Goal: Task Accomplishment & Management: Complete application form

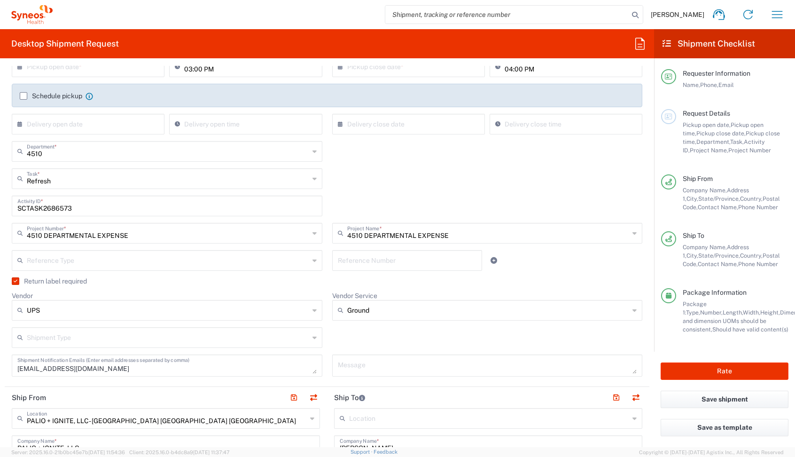
scroll to position [144, 0]
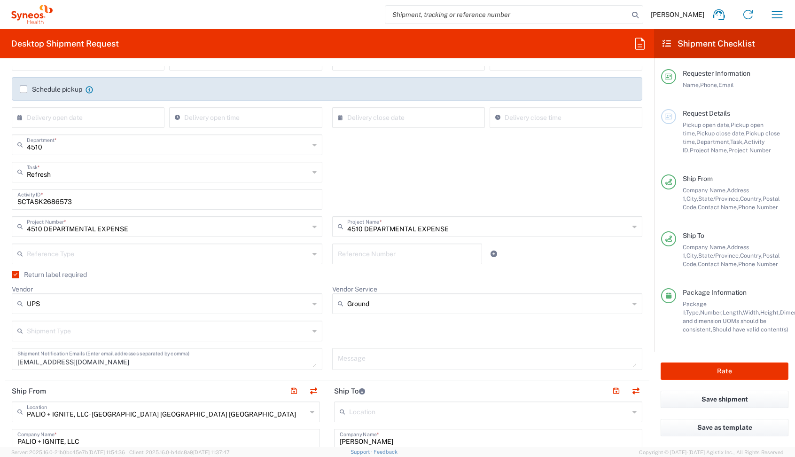
drag, startPoint x: 77, startPoint y: 202, endPoint x: -13, endPoint y: 202, distance: 89.7
click at [0, 202] on html "[PERSON_NAME] Home Shipment estimator Shipment tracking Desktop shipment reques…" at bounding box center [397, 228] width 795 height 457
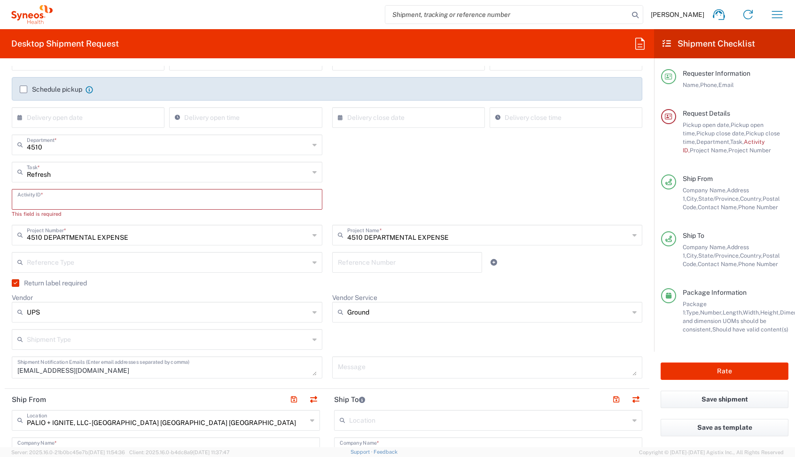
click at [44, 196] on input "text" at bounding box center [166, 198] width 299 height 16
paste input "INC2625281"
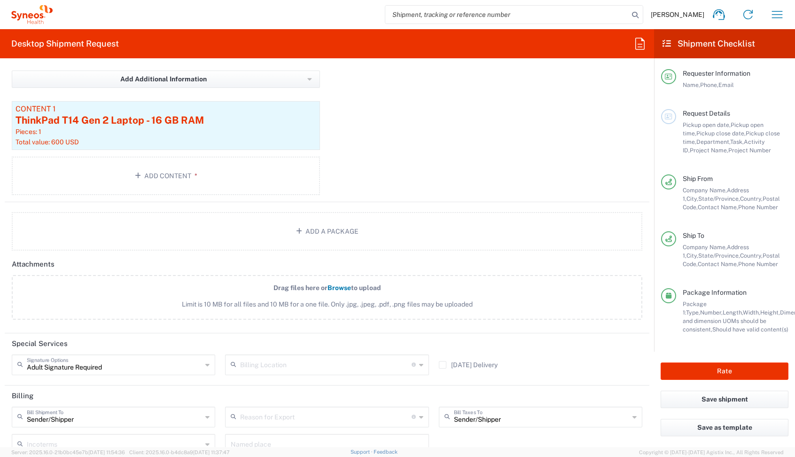
scroll to position [1056, 0]
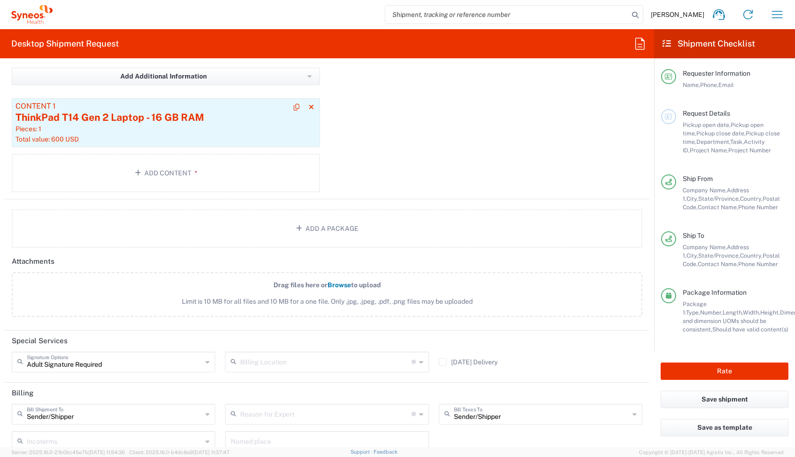
type input "INC2625281"
click at [117, 132] on div "Pieces: 1" at bounding box center [165, 128] width 301 height 8
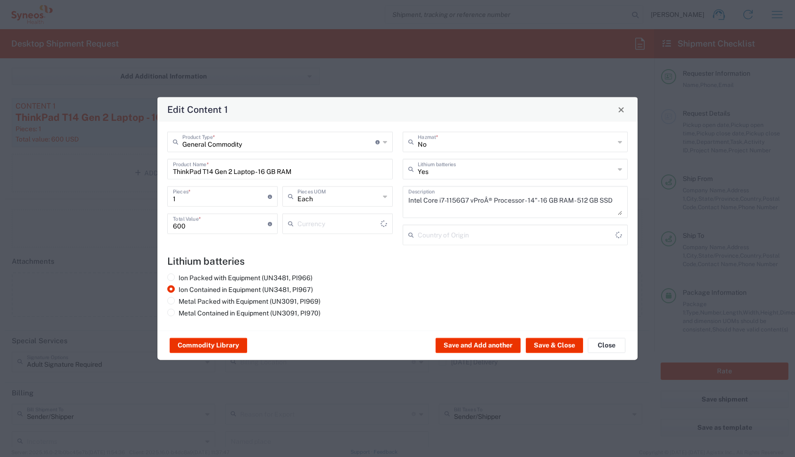
type input "US Dollar"
type input "[GEOGRAPHIC_DATA]"
drag, startPoint x: 296, startPoint y: 170, endPoint x: 30, endPoint y: 133, distance: 268.9
click at [44, 133] on div "Edit Content 1 General Commodity Product Type * Document: Paper document genera…" at bounding box center [397, 228] width 795 height 457
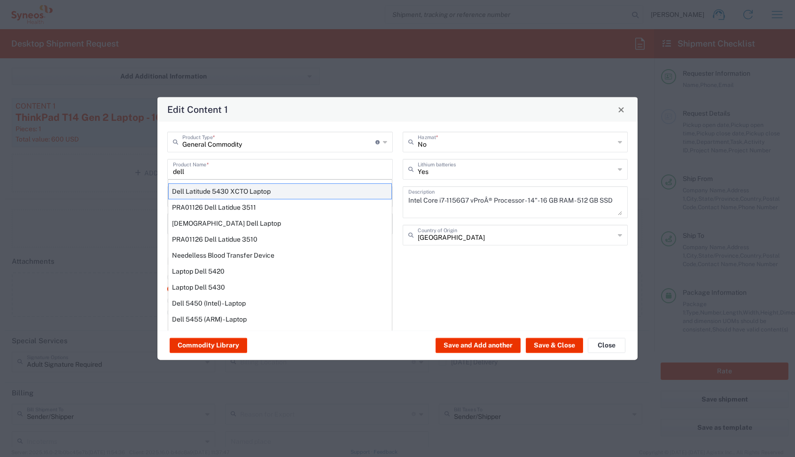
click at [194, 194] on div "Dell Latitude 5430 XCTO Laptop" at bounding box center [280, 191] width 224 height 16
type input "Dell Latitude 5430 XCTO Laptop"
type input "No"
type textarea "BaseIntel Core i7-1265U vProÂ® Processor - 14" 16 GB RAM - 512 GB SSD"
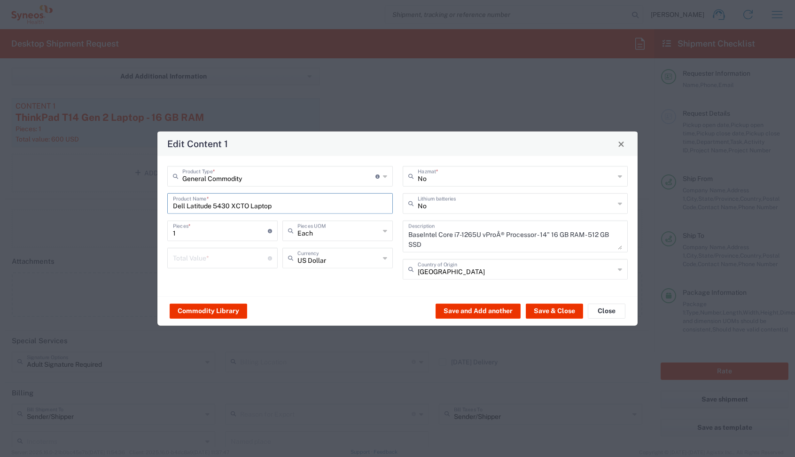
click at [190, 259] on input "number" at bounding box center [220, 257] width 95 height 16
type input "600"
click at [545, 311] on button "Save & Close" at bounding box center [554, 310] width 57 height 15
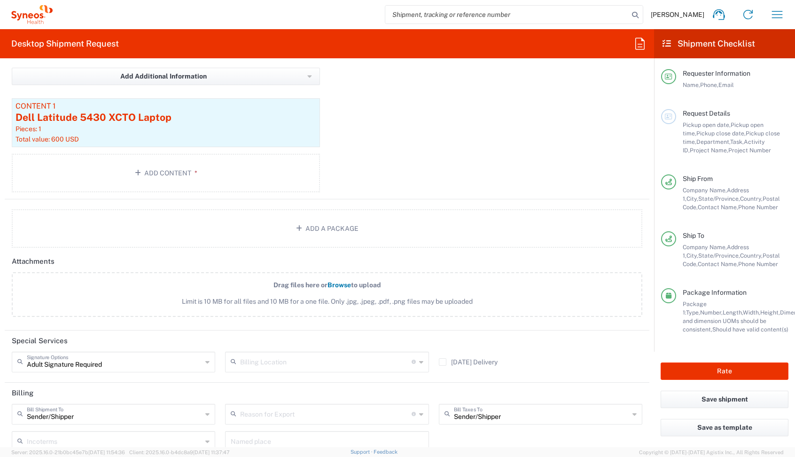
scroll to position [1131, 0]
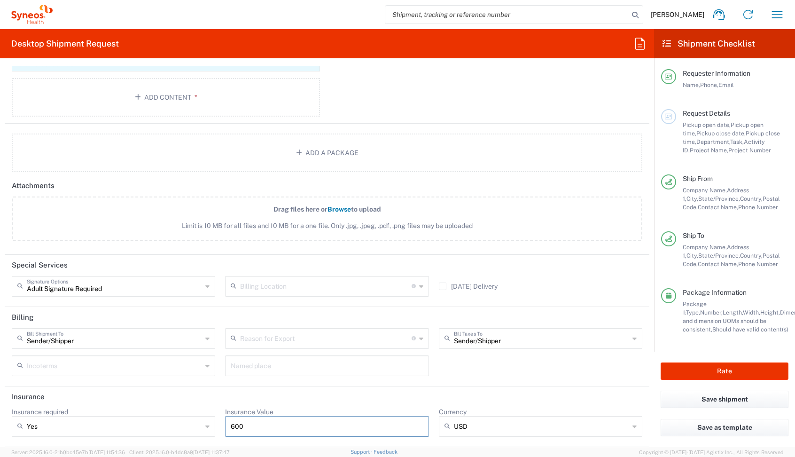
drag, startPoint x: 258, startPoint y: 425, endPoint x: 205, endPoint y: 424, distance: 53.5
click at [205, 424] on div "Insurance required Yes Yes No Insurance Value 600 Currency USD USD ADP AED AFN …" at bounding box center [327, 425] width 640 height 36
type input "600"
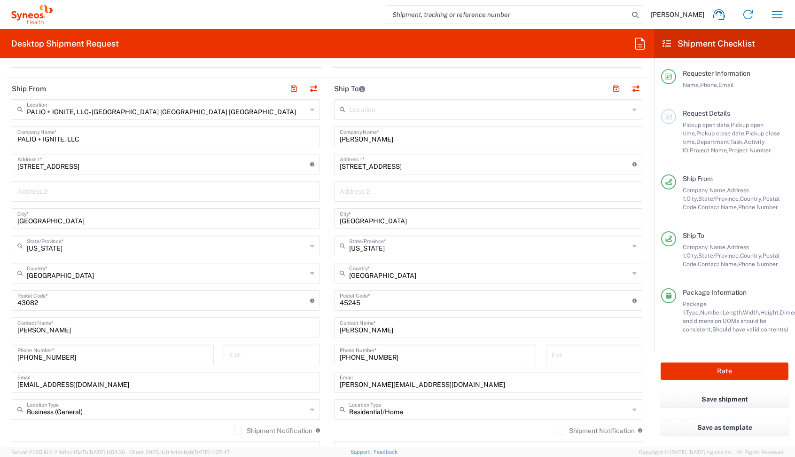
scroll to position [445, 0]
drag, startPoint x: 387, startPoint y: 140, endPoint x: 302, endPoint y: 136, distance: 85.6
click at [355, 139] on input "[PERSON_NAME]" at bounding box center [488, 136] width 297 height 16
type input "M"
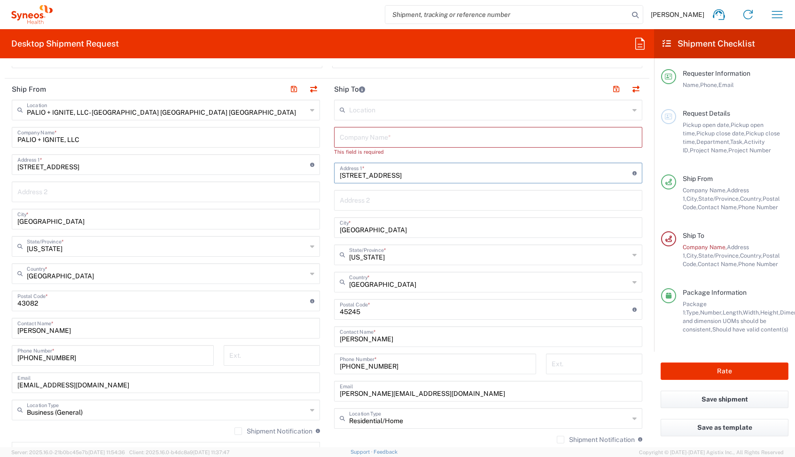
drag, startPoint x: 409, startPoint y: 167, endPoint x: 241, endPoint y: 161, distance: 167.3
click at [256, 163] on div "Ship From PALIO + IGNITE, LLC- [GEOGRAPHIC_DATA] [GEOGRAPHIC_DATA] [GEOGRAPHIC_…" at bounding box center [327, 292] width 644 height 428
drag, startPoint x: 406, startPoint y: 174, endPoint x: 327, endPoint y: 200, distance: 82.4
click at [281, 158] on div "Ship From PALIO + IGNITE, LLC- [GEOGRAPHIC_DATA] [GEOGRAPHIC_DATA] [GEOGRAPHIC_…" at bounding box center [327, 292] width 644 height 428
click at [376, 229] on input "[GEOGRAPHIC_DATA]" at bounding box center [488, 226] width 297 height 16
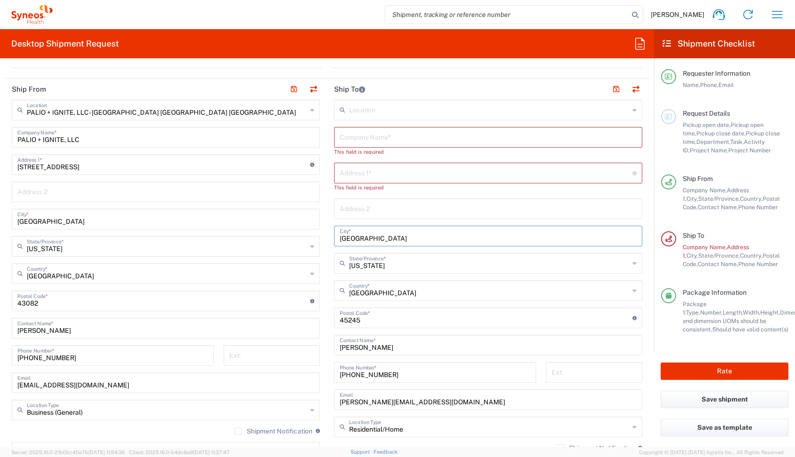
drag, startPoint x: 379, startPoint y: 239, endPoint x: 309, endPoint y: 239, distance: 70.0
click at [352, 239] on input "[GEOGRAPHIC_DATA]" at bounding box center [488, 235] width 297 height 16
type input "C"
drag, startPoint x: 366, startPoint y: 268, endPoint x: 315, endPoint y: 266, distance: 51.2
click at [334, 268] on div "State/Province *" at bounding box center [488, 263] width 308 height 21
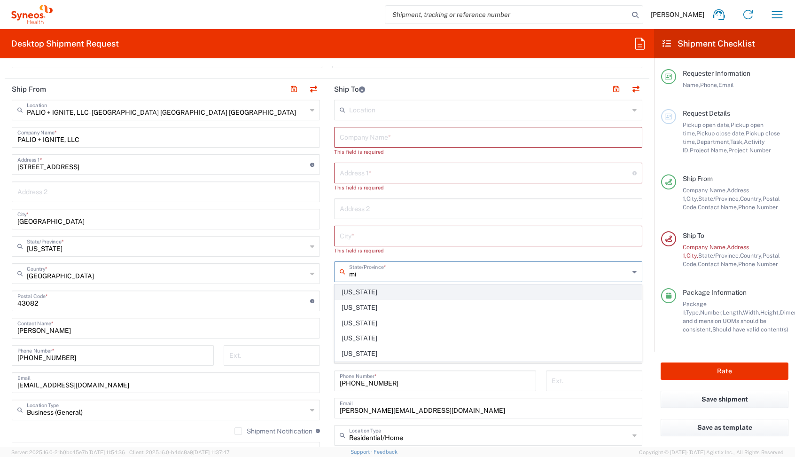
click at [352, 292] on span "[US_STATE]" at bounding box center [488, 292] width 306 height 15
type input "[US_STATE]"
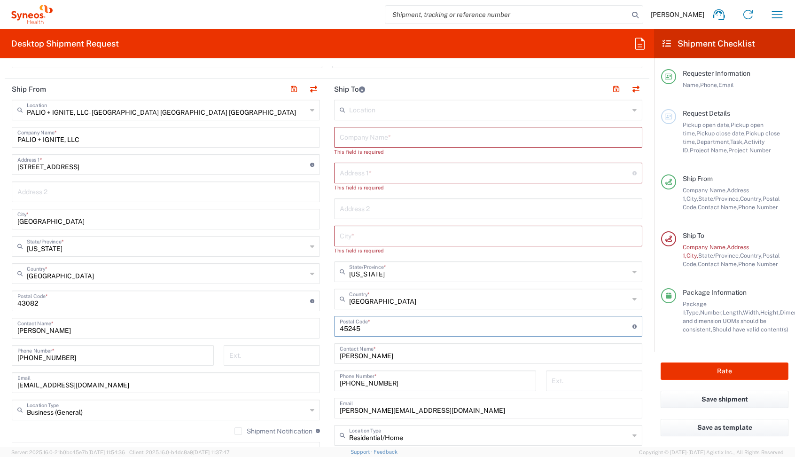
drag, startPoint x: 371, startPoint y: 328, endPoint x: 285, endPoint y: 328, distance: 86.0
click at [287, 328] on div "Ship From PALIO + IGNITE, LLC- [GEOGRAPHIC_DATA] [GEOGRAPHIC_DATA] [GEOGRAPHIC_…" at bounding box center [327, 300] width 644 height 445
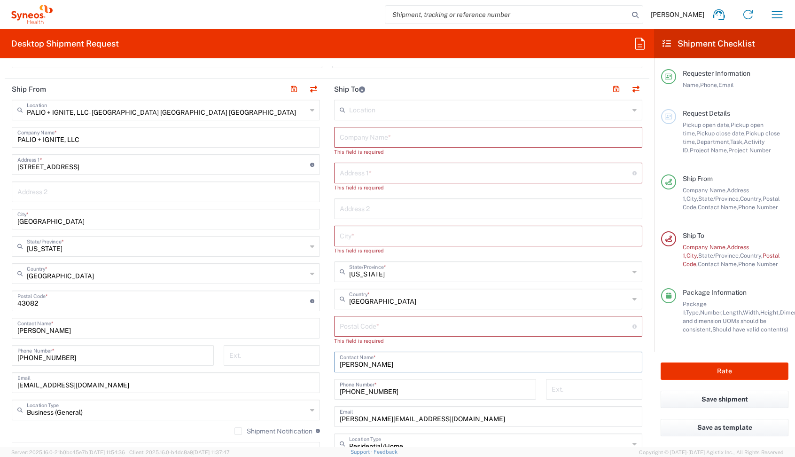
drag, startPoint x: 386, startPoint y: 359, endPoint x: 295, endPoint y: 358, distance: 91.1
click at [298, 358] on div "Ship From PALIO + IGNITE, LLC- [GEOGRAPHIC_DATA] [GEOGRAPHIC_DATA] [GEOGRAPHIC_…" at bounding box center [327, 304] width 644 height 453
drag, startPoint x: 385, startPoint y: 363, endPoint x: 363, endPoint y: 378, distance: 26.3
click at [294, 359] on div "Ship From PALIO + IGNITE, LLC- [GEOGRAPHIC_DATA] [GEOGRAPHIC_DATA] [GEOGRAPHIC_…" at bounding box center [327, 304] width 644 height 453
drag, startPoint x: 390, startPoint y: 392, endPoint x: 281, endPoint y: 392, distance: 108.5
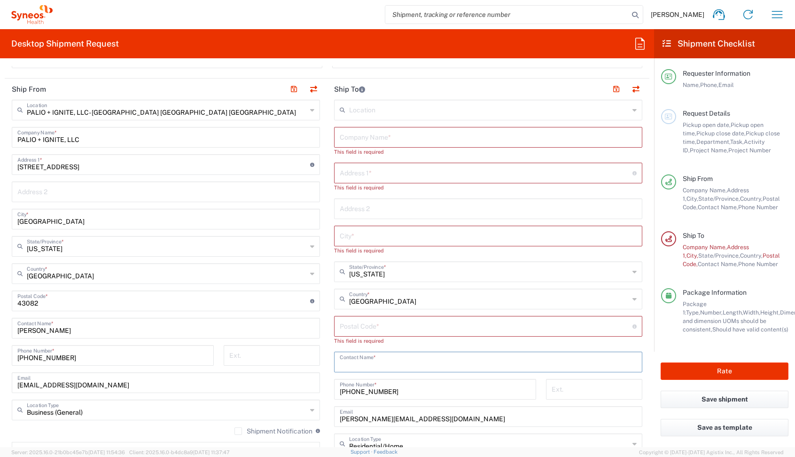
click at [281, 392] on div "Ship From PALIO + IGNITE, LLC- [GEOGRAPHIC_DATA] [GEOGRAPHIC_DATA] [GEOGRAPHIC_…" at bounding box center [327, 304] width 644 height 453
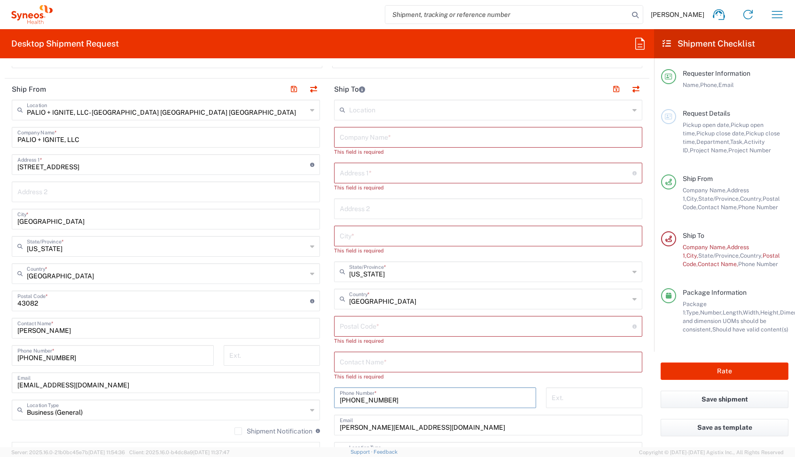
drag, startPoint x: 390, startPoint y: 402, endPoint x: 394, endPoint y: 412, distance: 11.0
click at [273, 395] on div "Ship From PALIO + IGNITE, LLC- [GEOGRAPHIC_DATA] [GEOGRAPHIC_DATA] [GEOGRAPHIC_…" at bounding box center [327, 309] width 644 height 462
click at [443, 426] on input "[PERSON_NAME][EMAIL_ADDRESS][DOMAIN_NAME]" at bounding box center [488, 432] width 297 height 16
drag, startPoint x: 447, startPoint y: 435, endPoint x: 276, endPoint y: 434, distance: 171.4
click at [280, 434] on div "Ship From PALIO + IGNITE, LLC- [GEOGRAPHIC_DATA] [GEOGRAPHIC_DATA] [GEOGRAPHIC_…" at bounding box center [327, 313] width 644 height 470
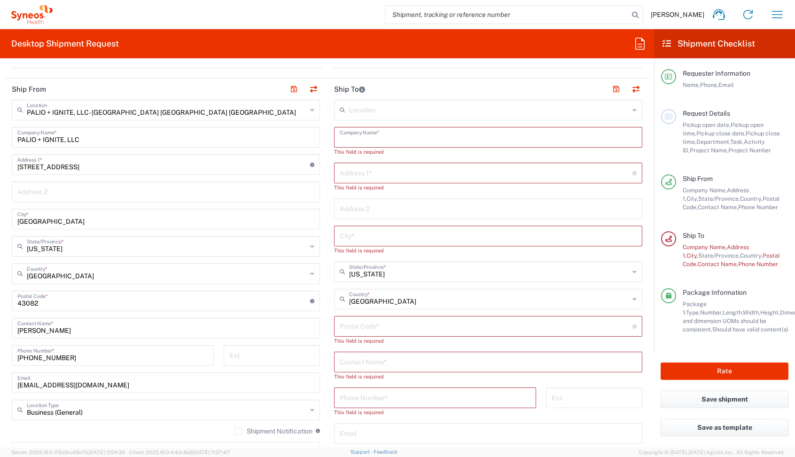
click at [356, 139] on input "text" at bounding box center [488, 136] width 297 height 16
paste input "[PERSON_NAME]"
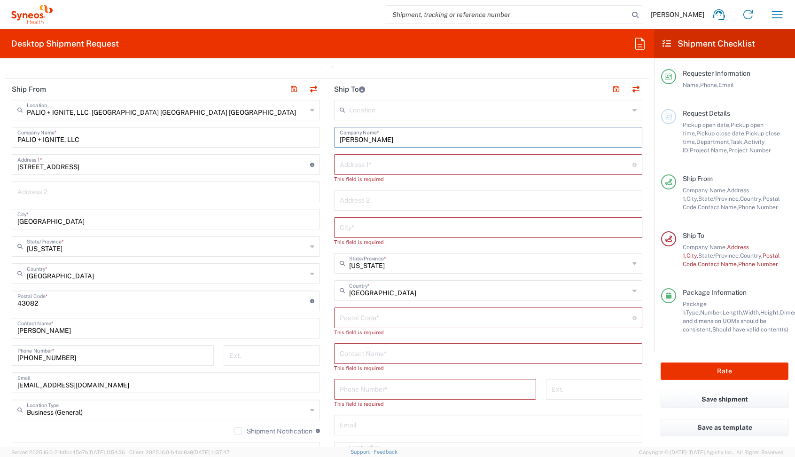
type input "[PERSON_NAME]"
click at [341, 354] on input "text" at bounding box center [488, 352] width 297 height 16
paste input "[PERSON_NAME]"
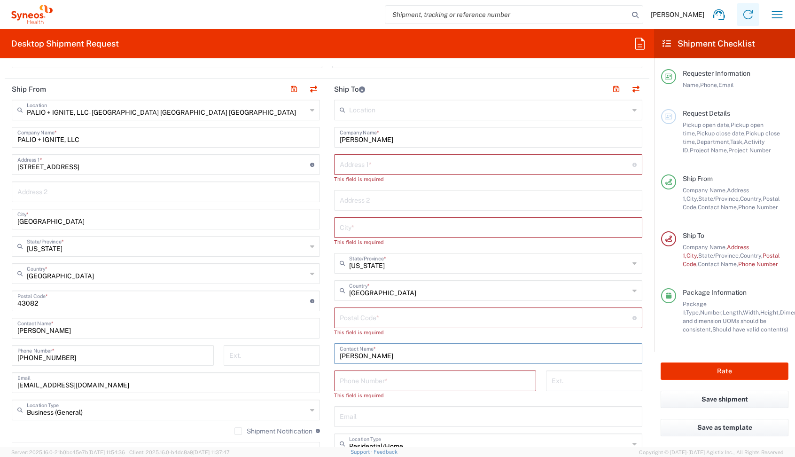
type input "[PERSON_NAME]"
click at [369, 418] on input "text" at bounding box center [488, 415] width 297 height 16
paste input "[PERSON_NAME][EMAIL_ADDRESS][DOMAIN_NAME]"
type input "[PERSON_NAME][EMAIL_ADDRESS][DOMAIN_NAME]"
click at [345, 384] on input "tel" at bounding box center [435, 380] width 191 height 16
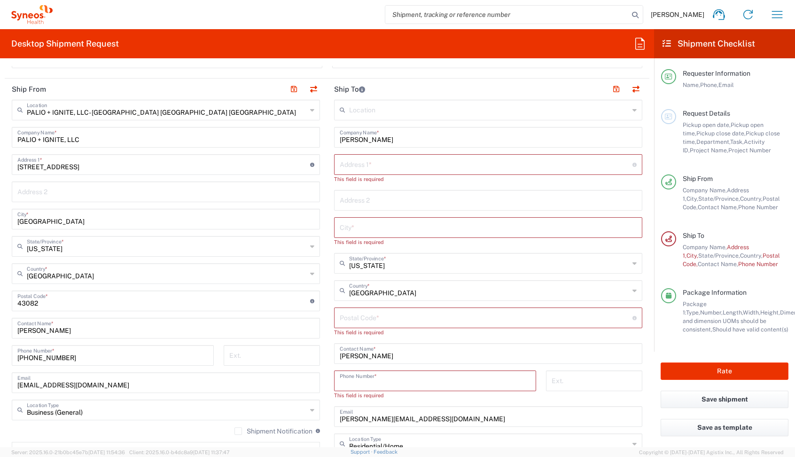
paste input "2485250259"
type input "2485250259"
click at [364, 320] on input "undefined" at bounding box center [486, 317] width 293 height 16
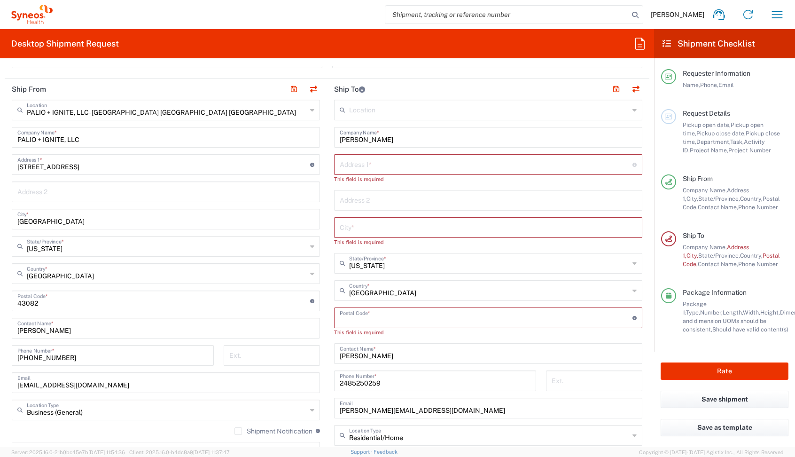
paste input "48374"
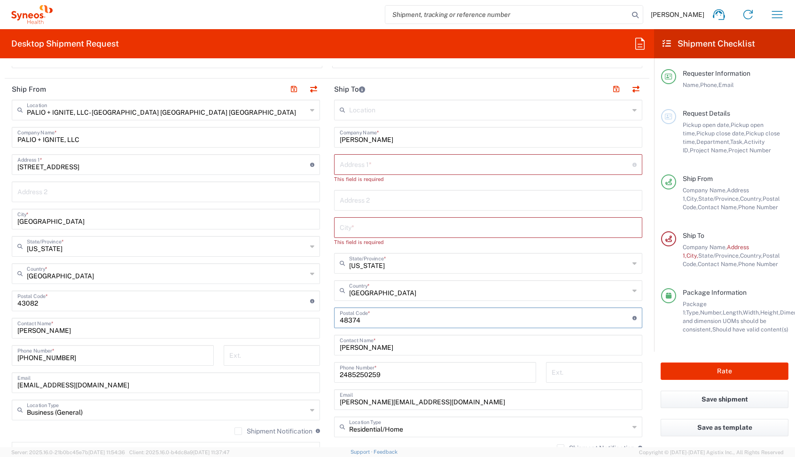
type input "48374"
click at [369, 228] on input "text" at bounding box center [488, 226] width 297 height 16
paste input "Novi,"
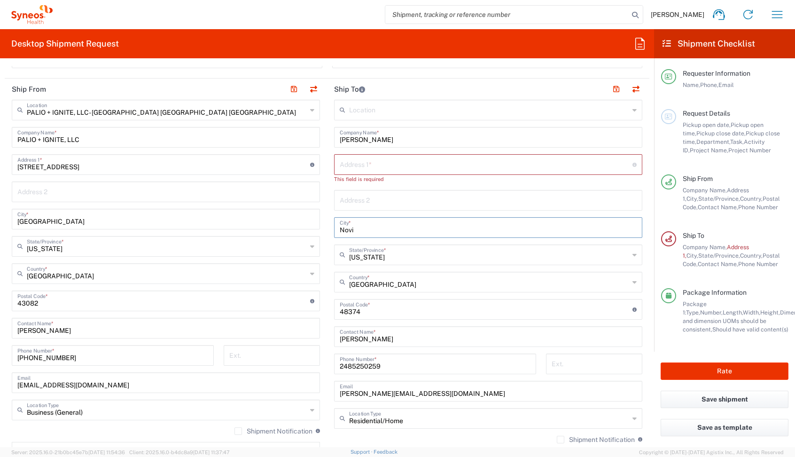
type input "Novi"
click at [344, 165] on input "text" at bounding box center [486, 163] width 293 height 16
paste input "[STREET_ADDRESS],"
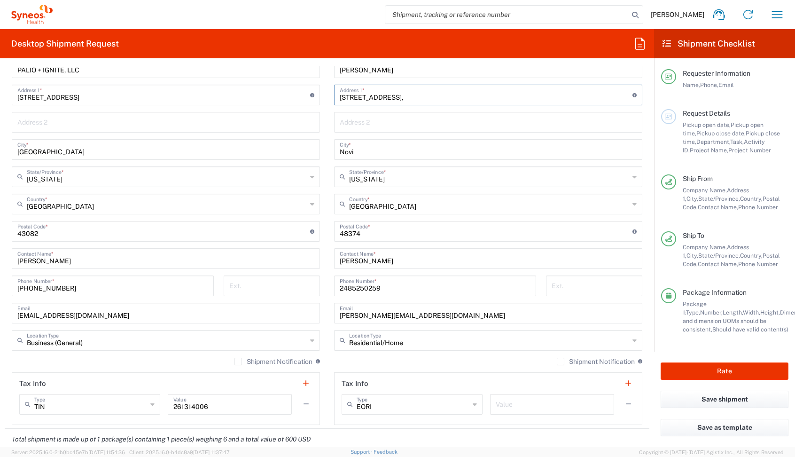
scroll to position [441, 0]
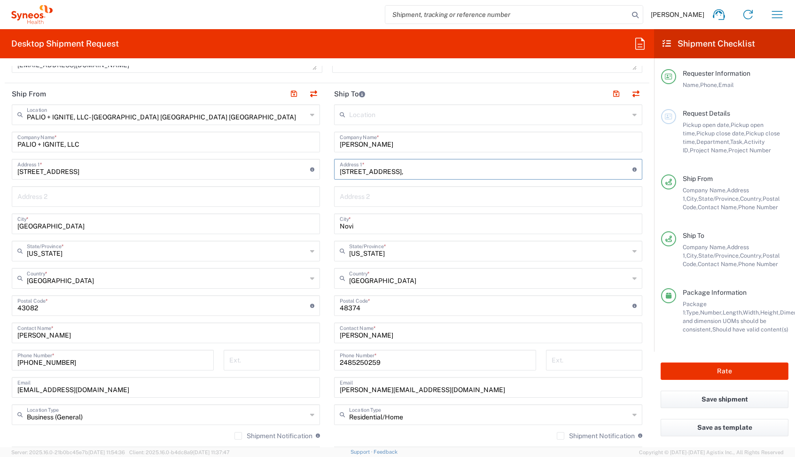
type input "[STREET_ADDRESS],"
click at [352, 360] on input "2485250259" at bounding box center [435, 359] width 191 height 16
click at [341, 363] on input "248)5250259" at bounding box center [435, 359] width 191 height 16
click at [367, 363] on input "[PHONE_NUMBER]" at bounding box center [435, 359] width 191 height 16
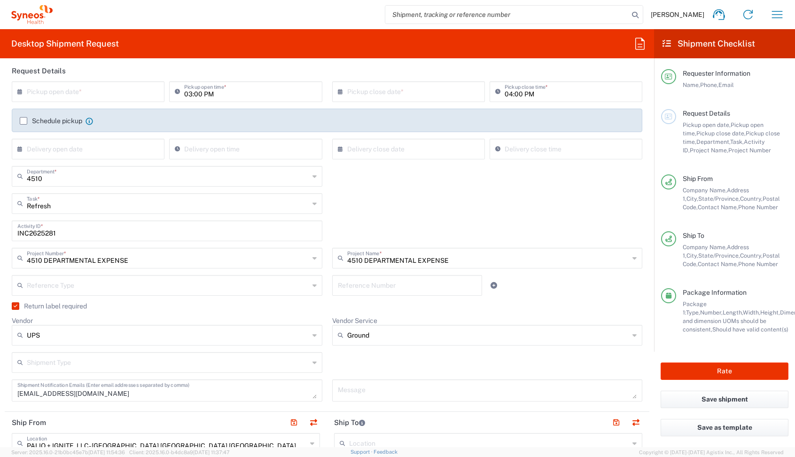
scroll to position [0, 0]
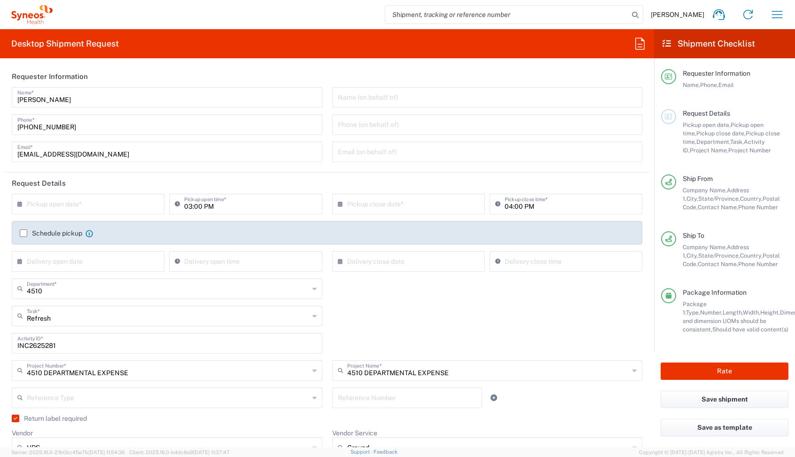
type input "[PHONE_NUMBER]"
click at [83, 203] on input "text" at bounding box center [90, 203] width 127 height 16
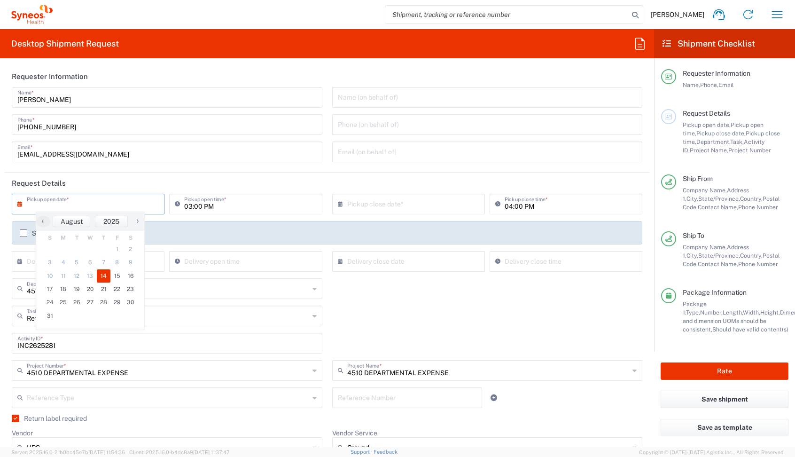
click at [103, 272] on span "14" at bounding box center [104, 275] width 14 height 13
type input "[DATE]"
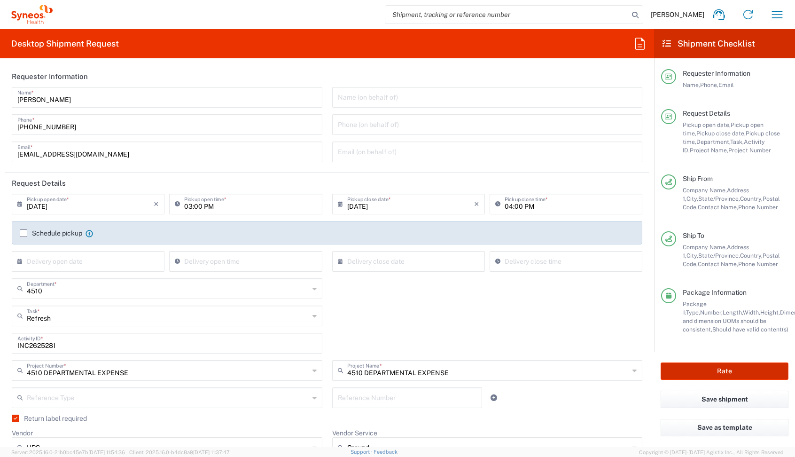
click at [706, 372] on button "Rate" at bounding box center [724, 370] width 128 height 17
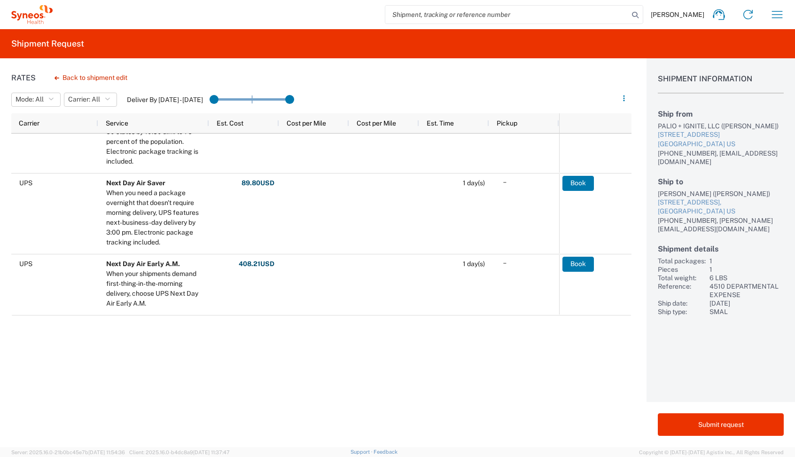
scroll to position [318, 0]
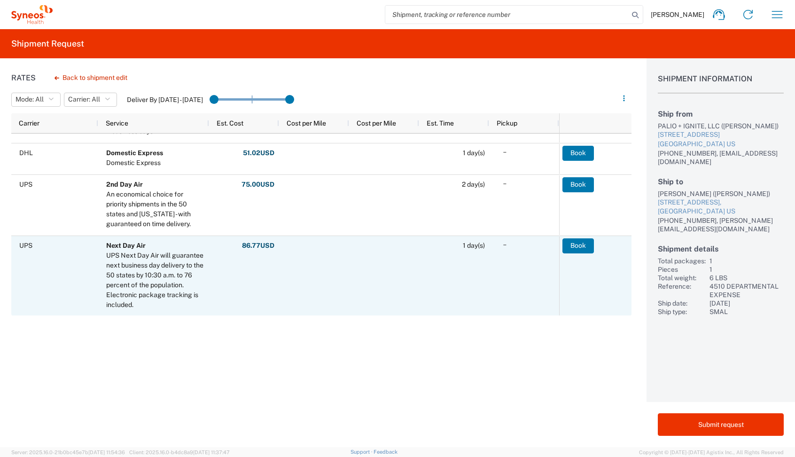
click at [496, 290] on div at bounding box center [524, 276] width 70 height 80
click at [574, 251] on button "Book" at bounding box center [577, 245] width 31 height 15
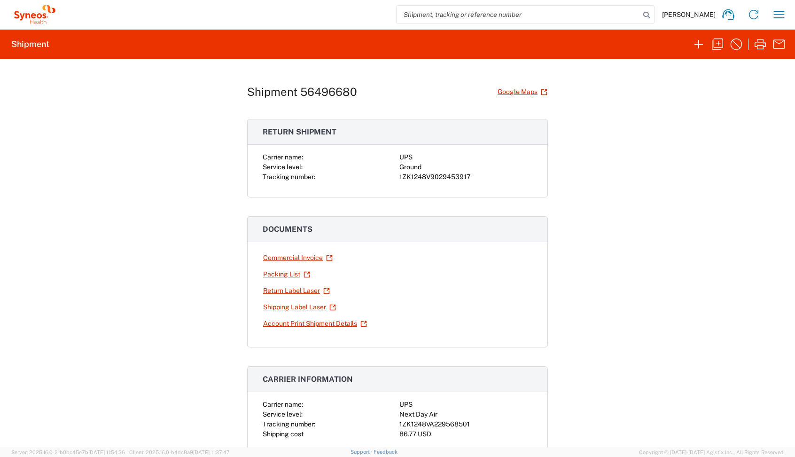
scroll to position [5, 0]
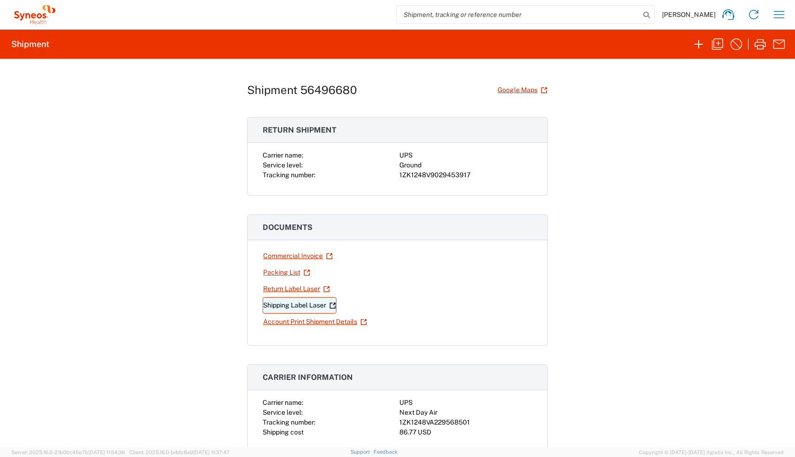
click at [279, 303] on link "Shipping Label Laser" at bounding box center [300, 305] width 74 height 16
click at [272, 290] on link "Return Label Laser" at bounding box center [297, 288] width 68 height 16
